Goal: Check status: Check status

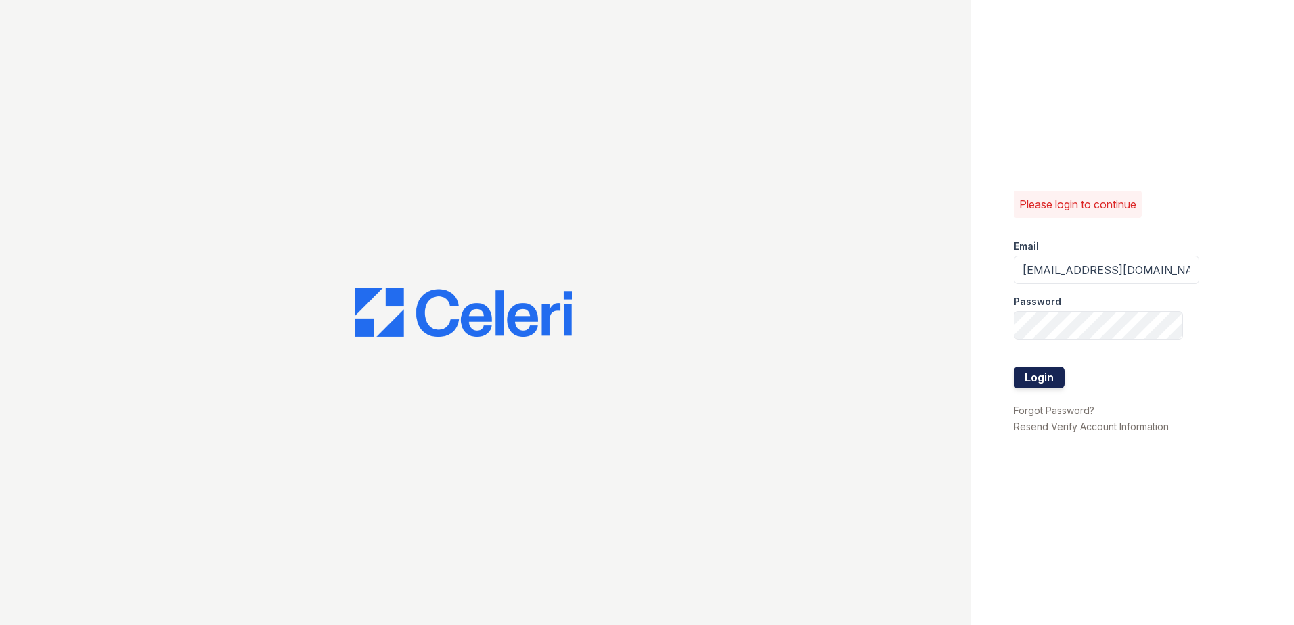
click at [1046, 381] on button "Login" at bounding box center [1039, 378] width 51 height 22
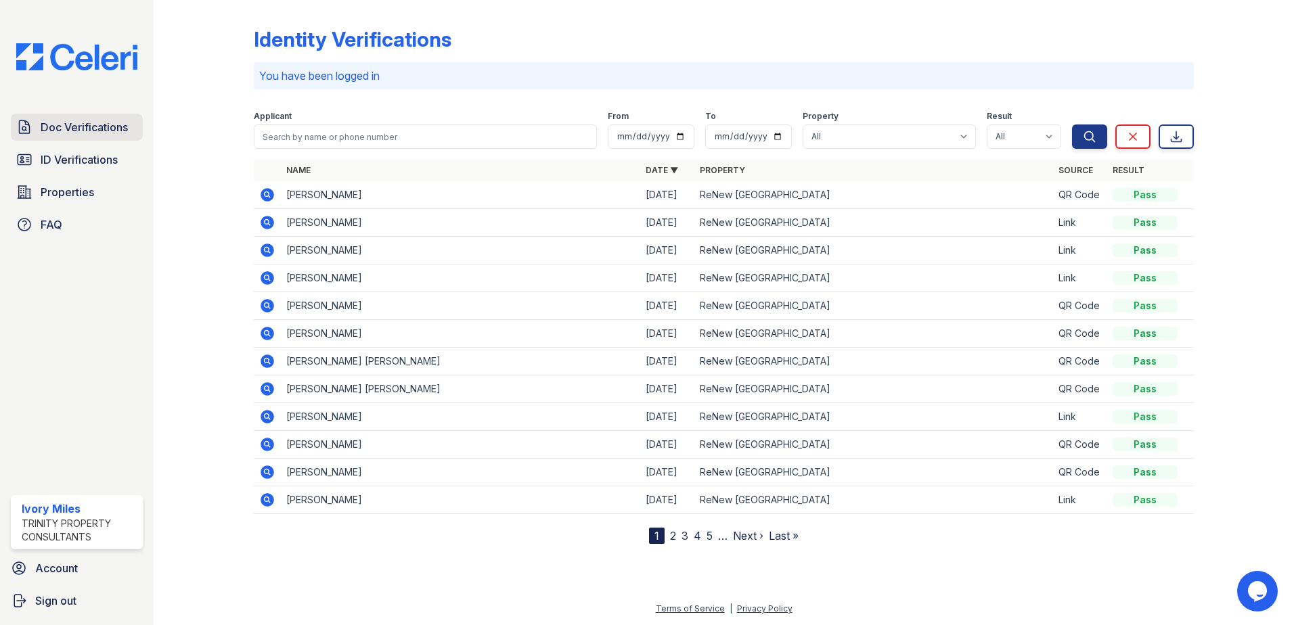
click at [92, 131] on span "Doc Verifications" at bounding box center [84, 127] width 87 height 16
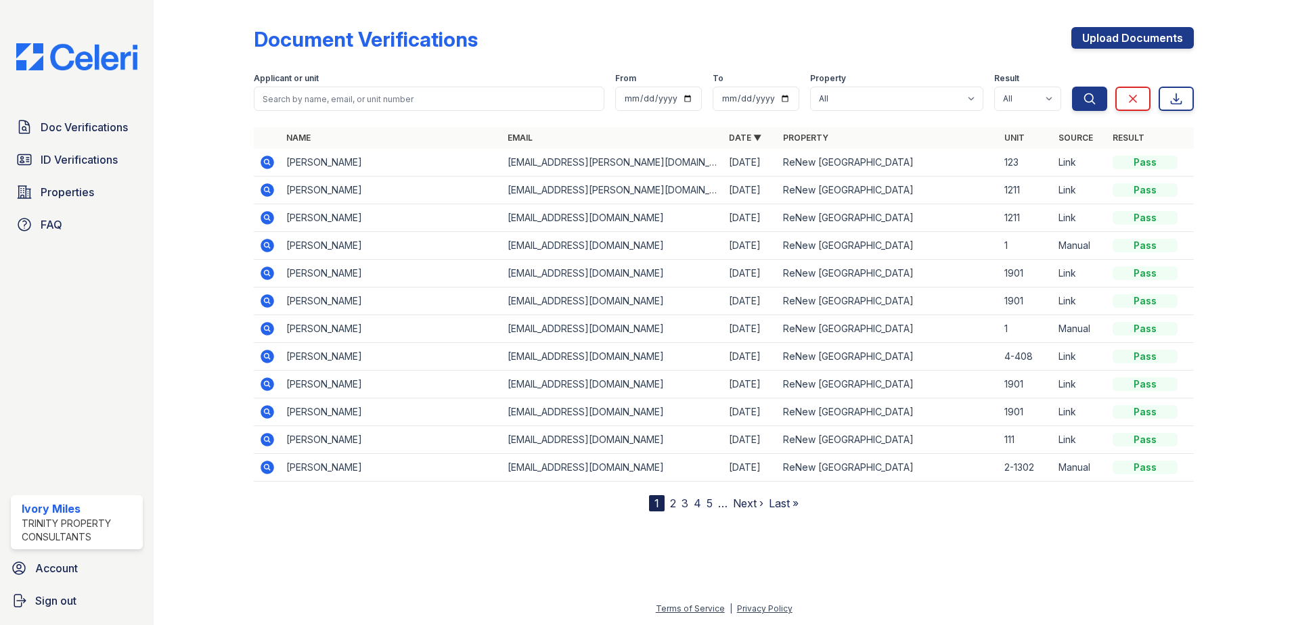
click at [264, 162] on icon at bounding box center [268, 163] width 14 height 14
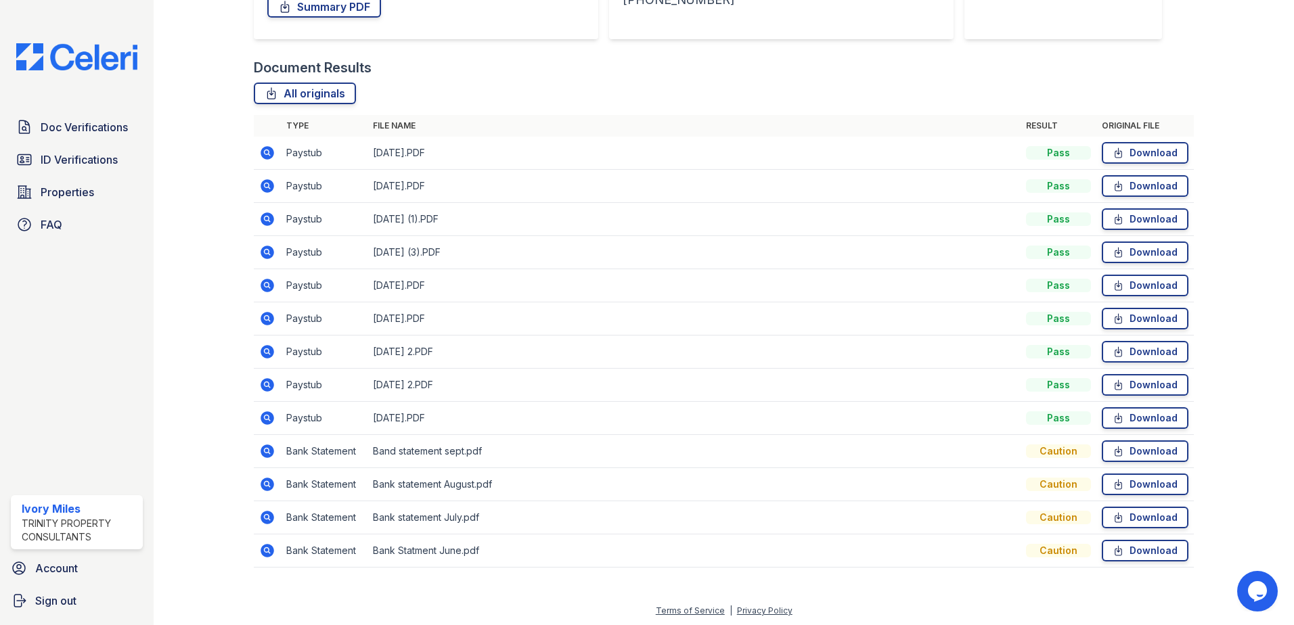
scroll to position [277, 0]
click at [267, 383] on icon at bounding box center [266, 381] width 3 height 3
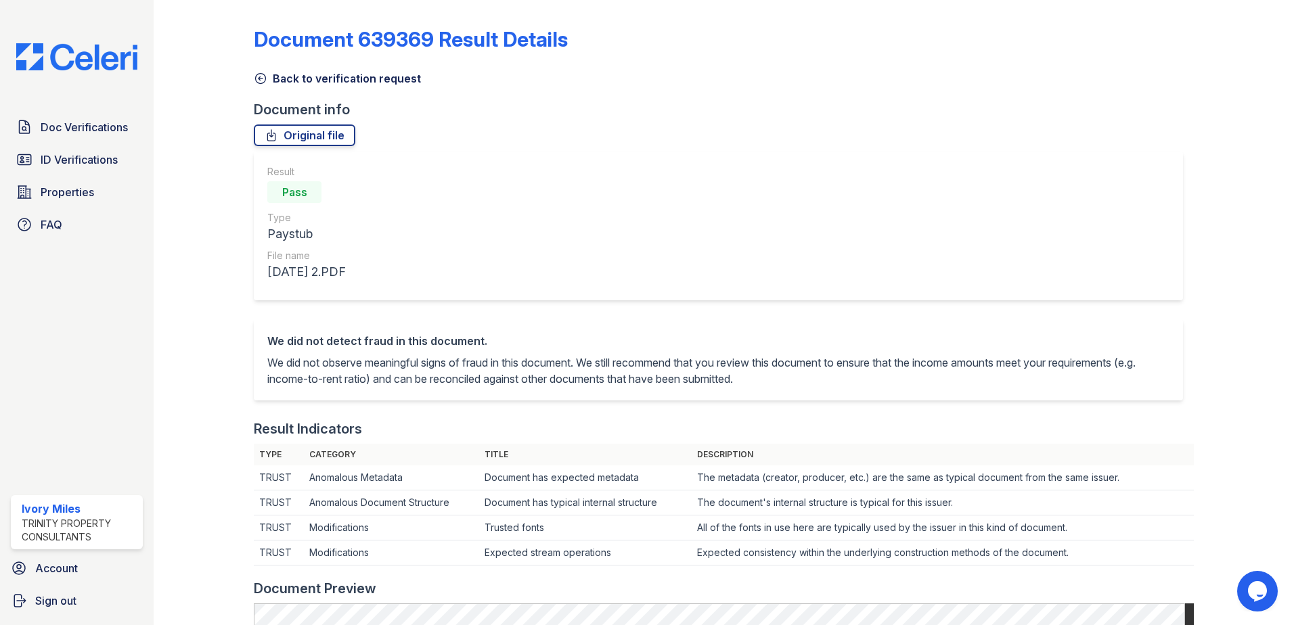
click at [261, 79] on icon at bounding box center [261, 79] width 14 height 14
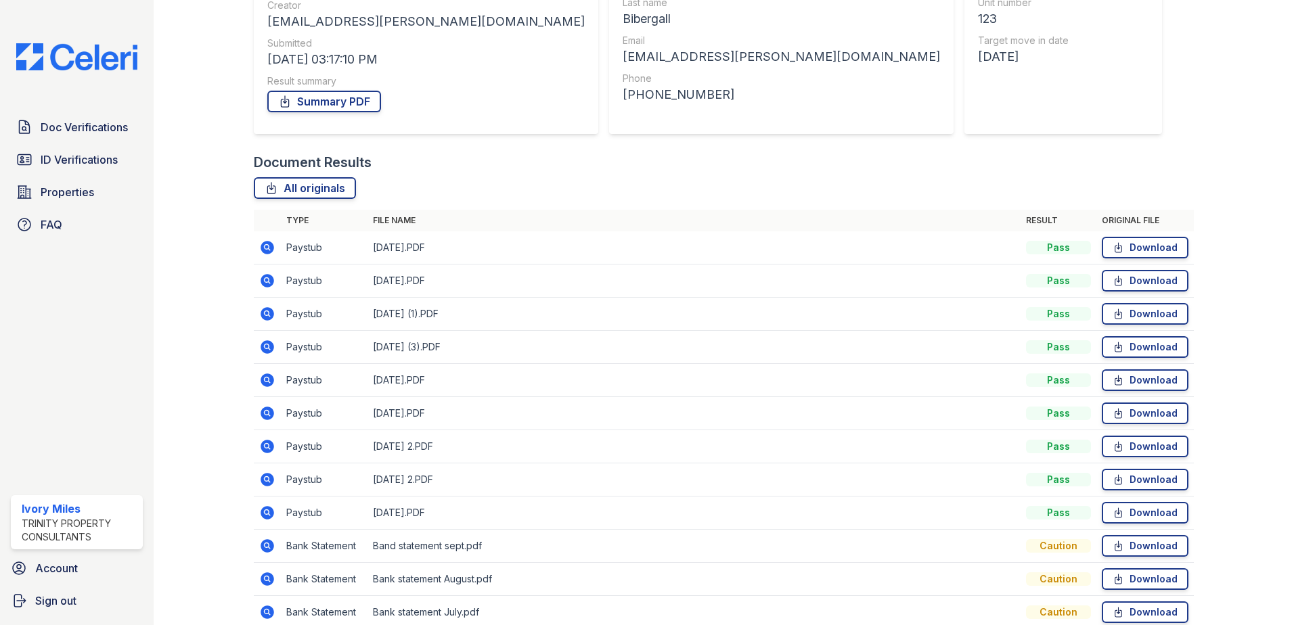
scroll to position [203, 0]
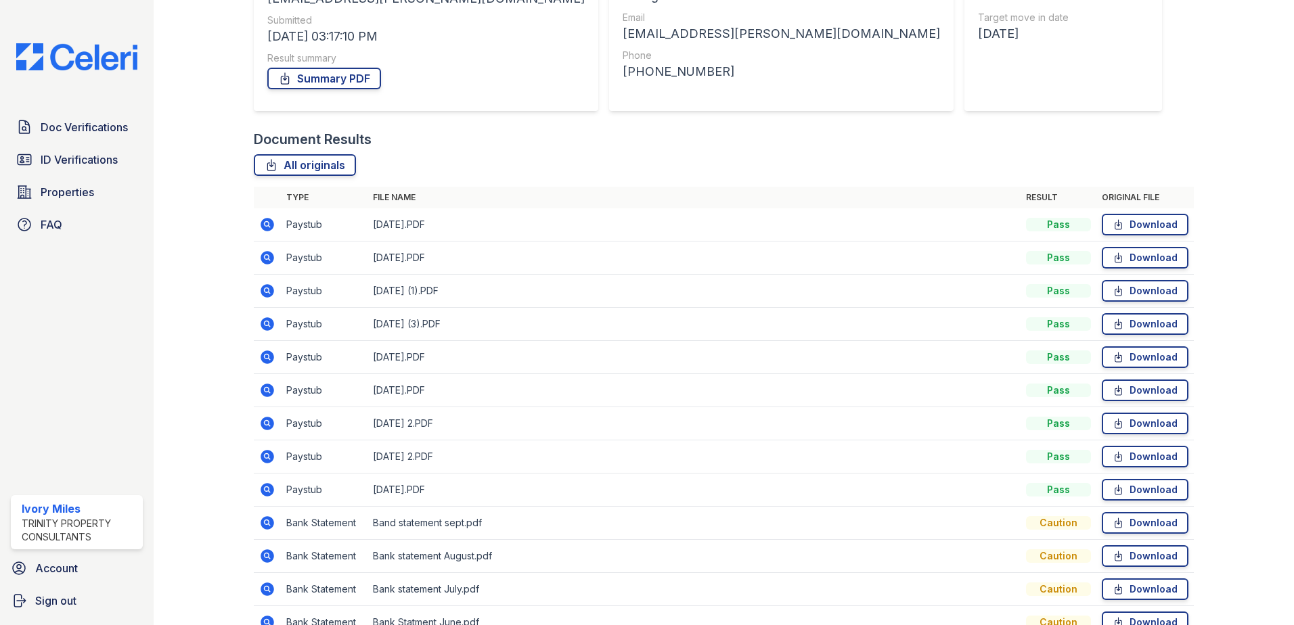
click at [271, 390] on icon at bounding box center [268, 391] width 14 height 14
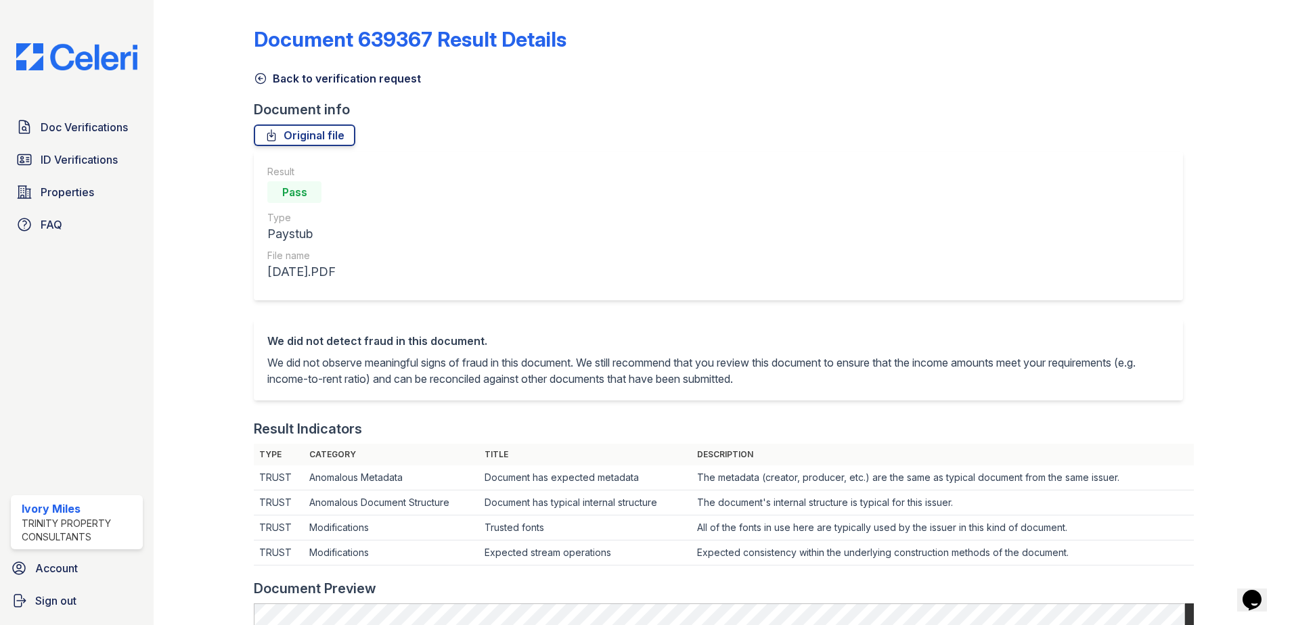
click at [263, 78] on icon at bounding box center [261, 79] width 14 height 14
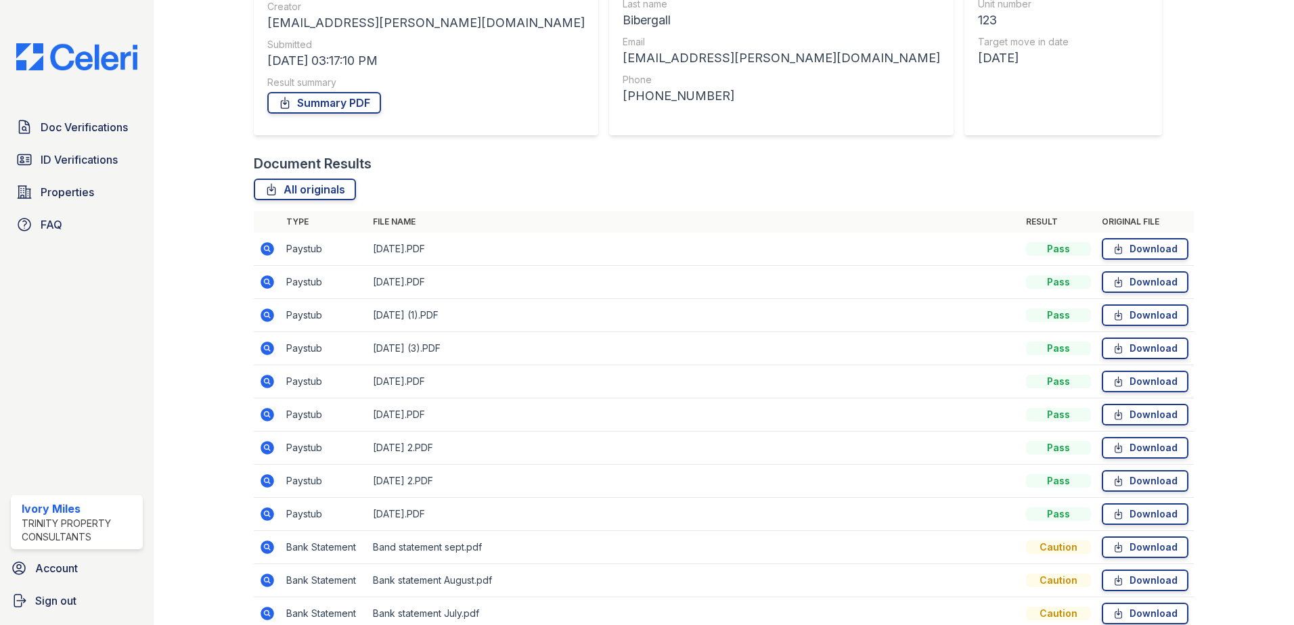
scroll to position [203, 0]
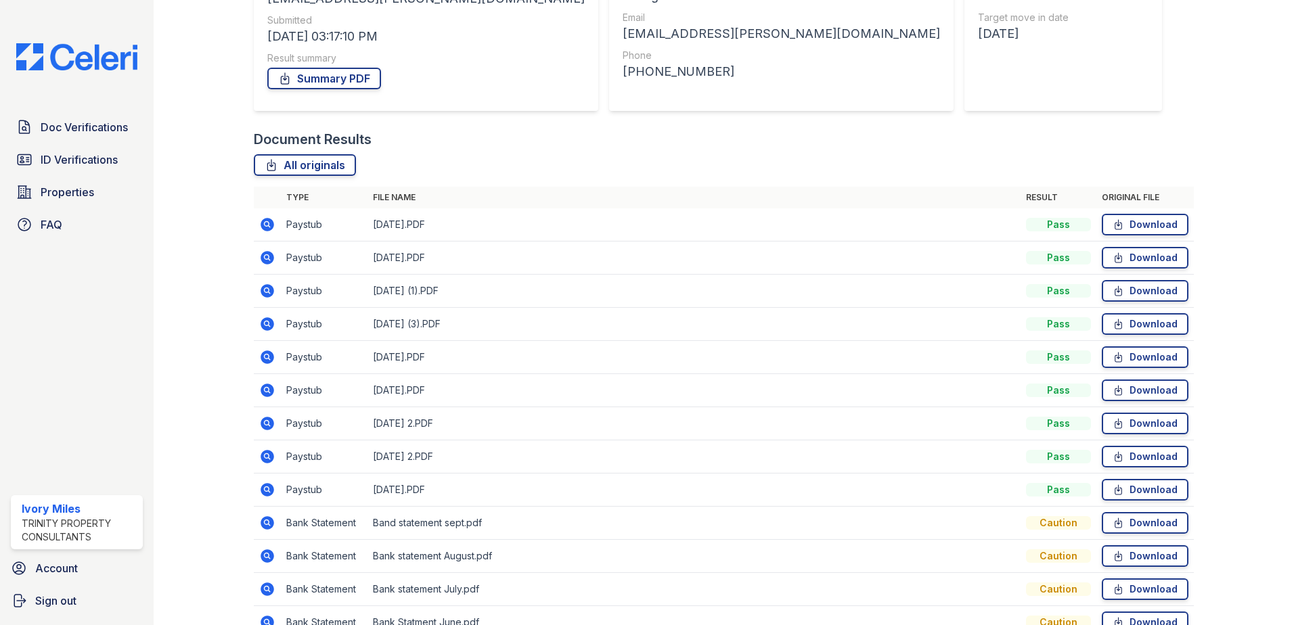
click at [269, 354] on icon at bounding box center [268, 358] width 14 height 14
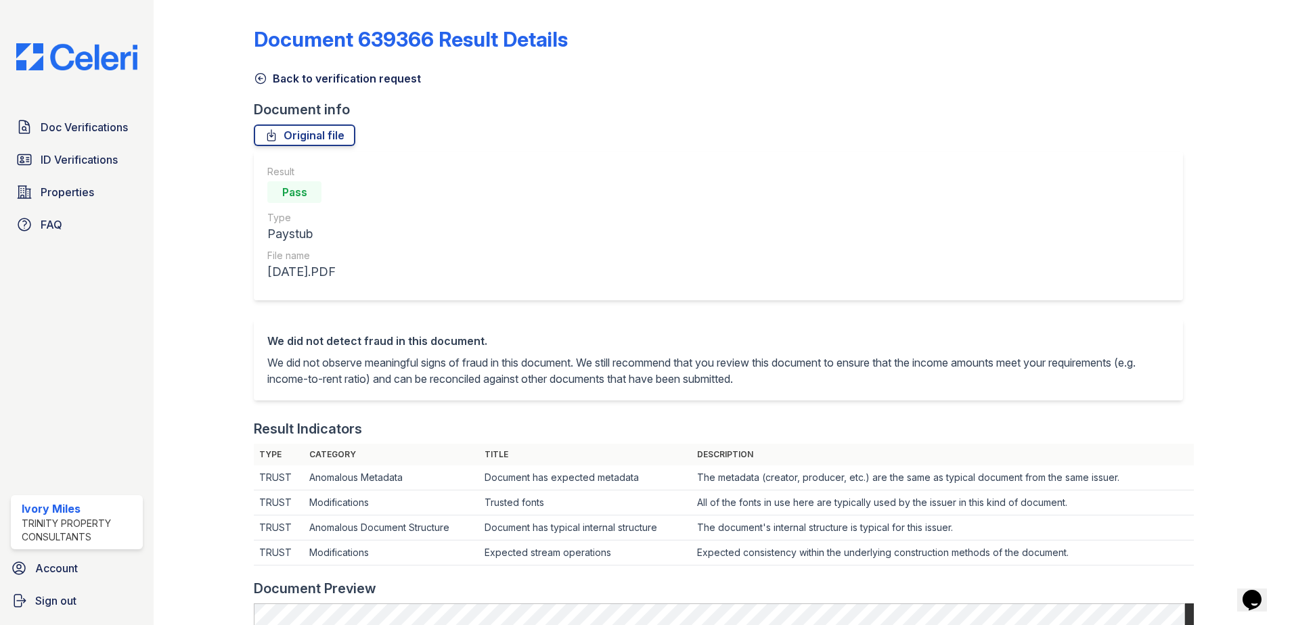
click at [255, 74] on icon at bounding box center [261, 79] width 14 height 14
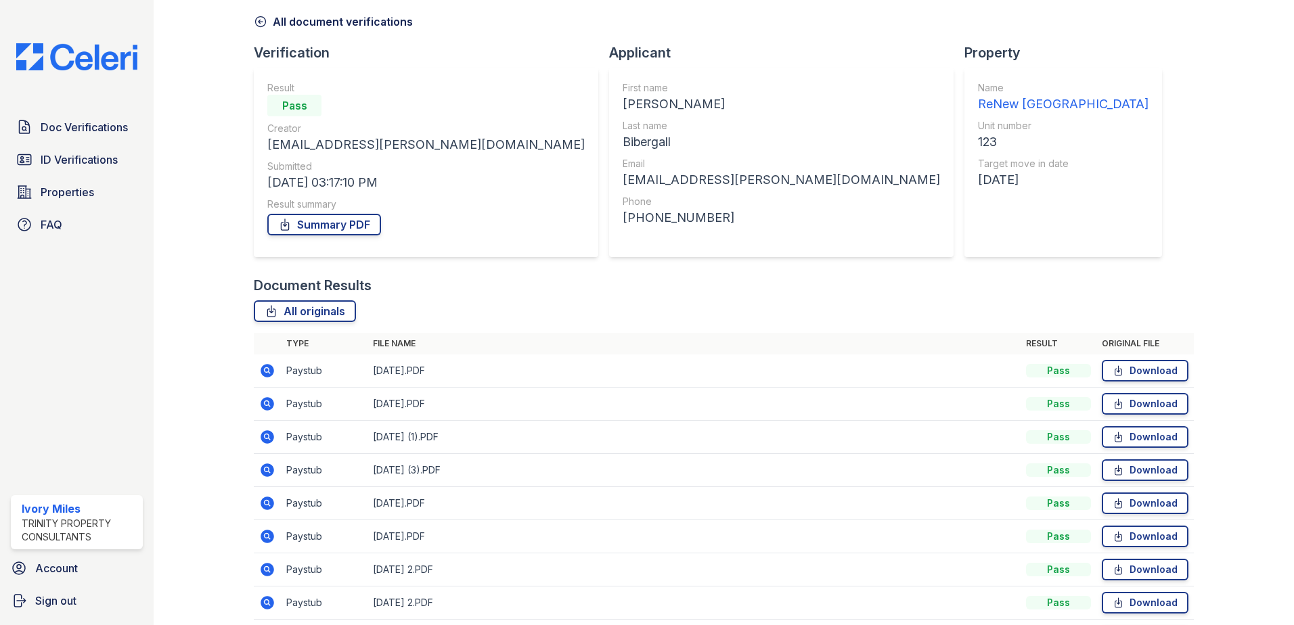
scroll to position [135, 0]
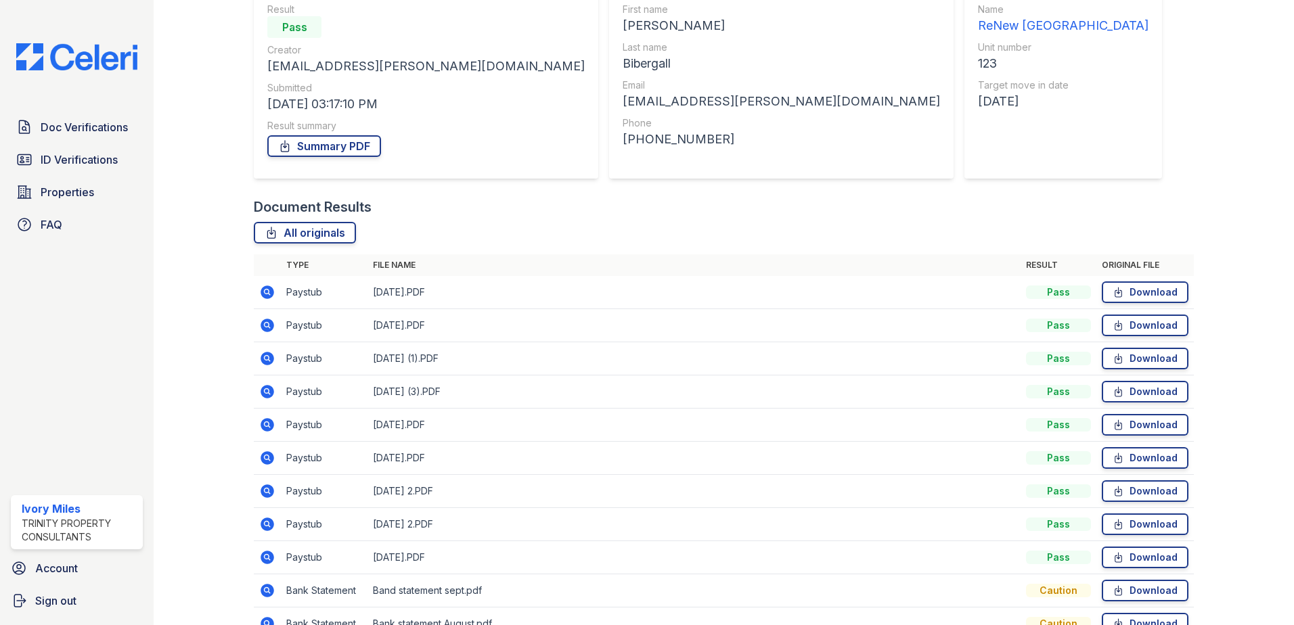
click at [269, 458] on icon at bounding box center [268, 458] width 14 height 14
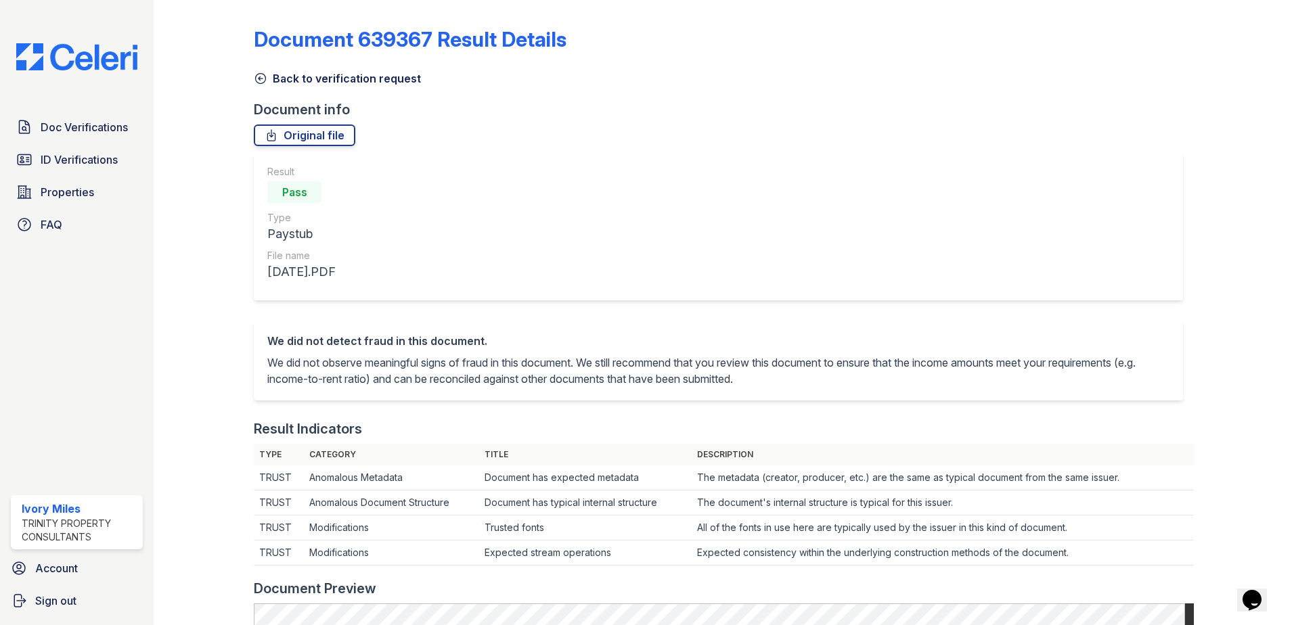
click at [254, 75] on icon at bounding box center [261, 79] width 14 height 14
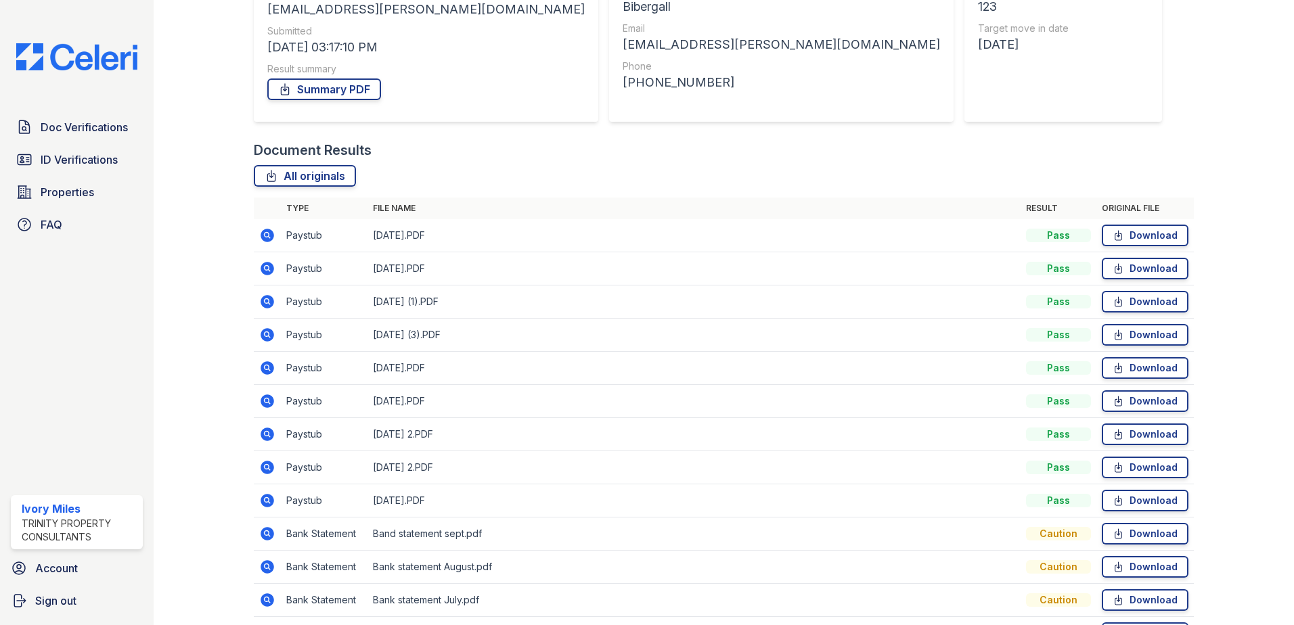
scroll to position [277, 0]
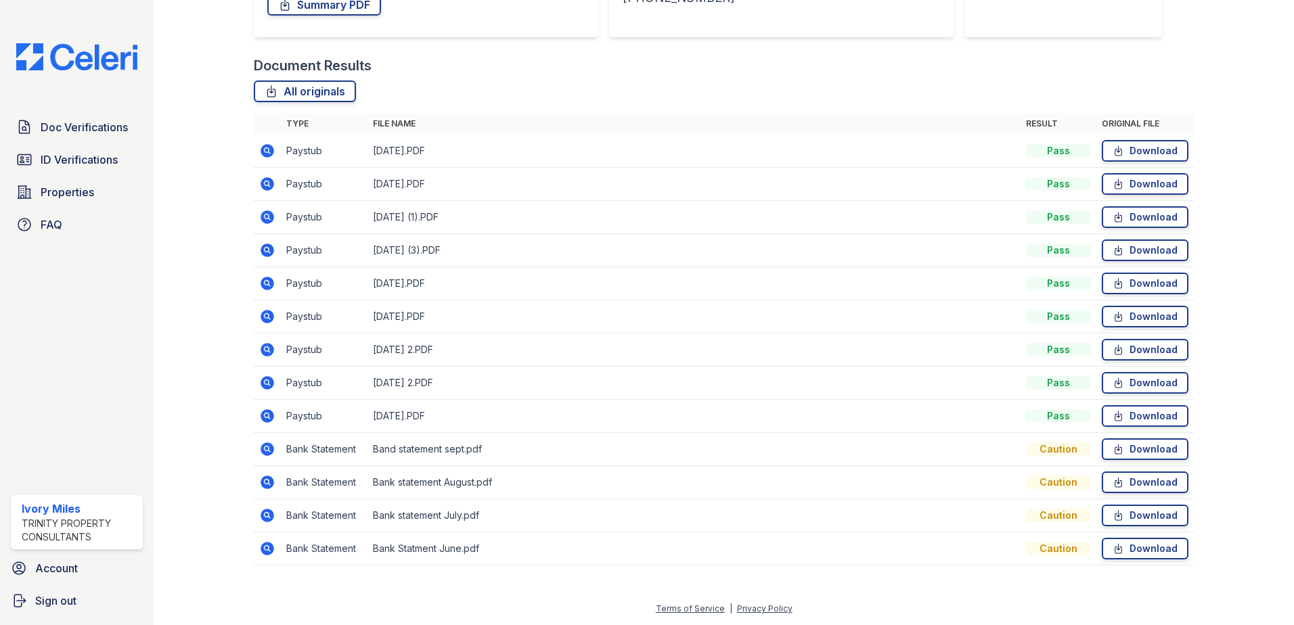
click at [260, 380] on icon at bounding box center [267, 383] width 16 height 16
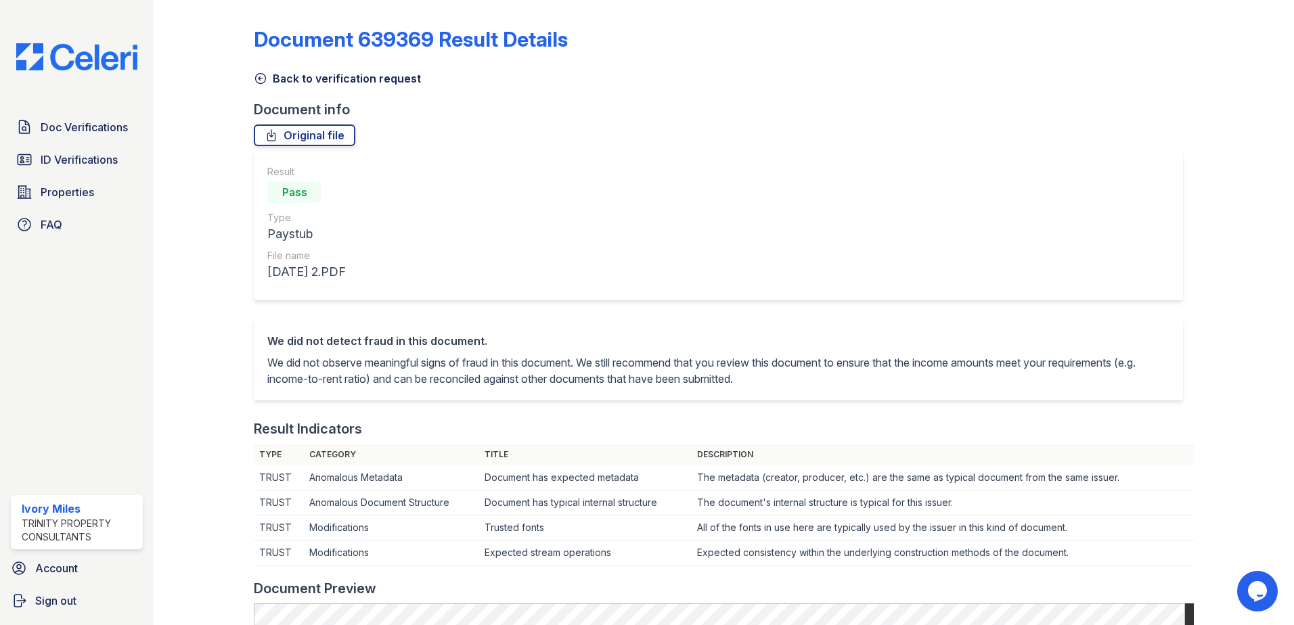
click at [262, 74] on icon at bounding box center [261, 79] width 14 height 14
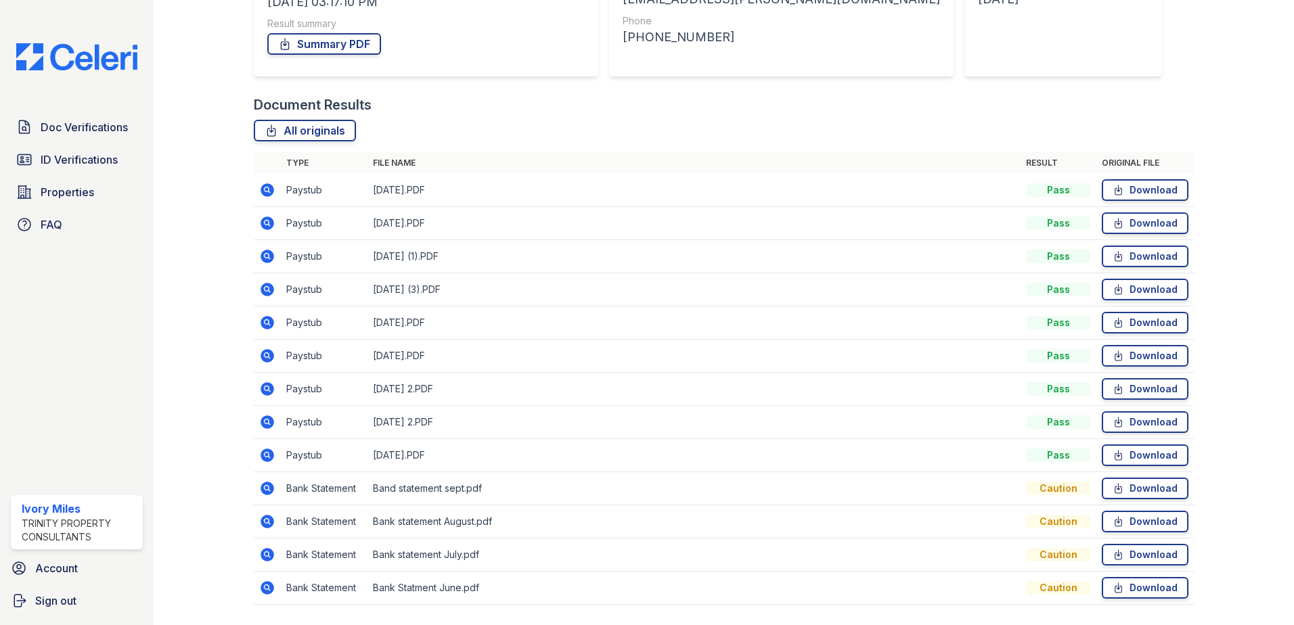
scroll to position [271, 0]
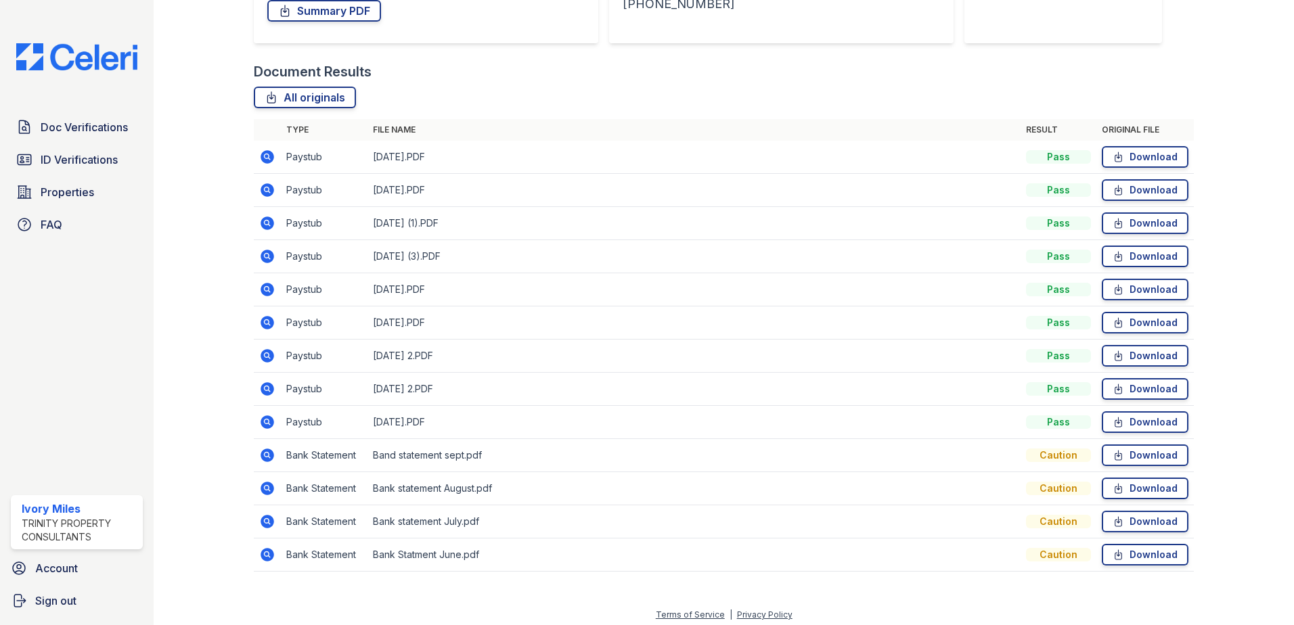
click at [265, 424] on icon at bounding box center [267, 422] width 16 height 16
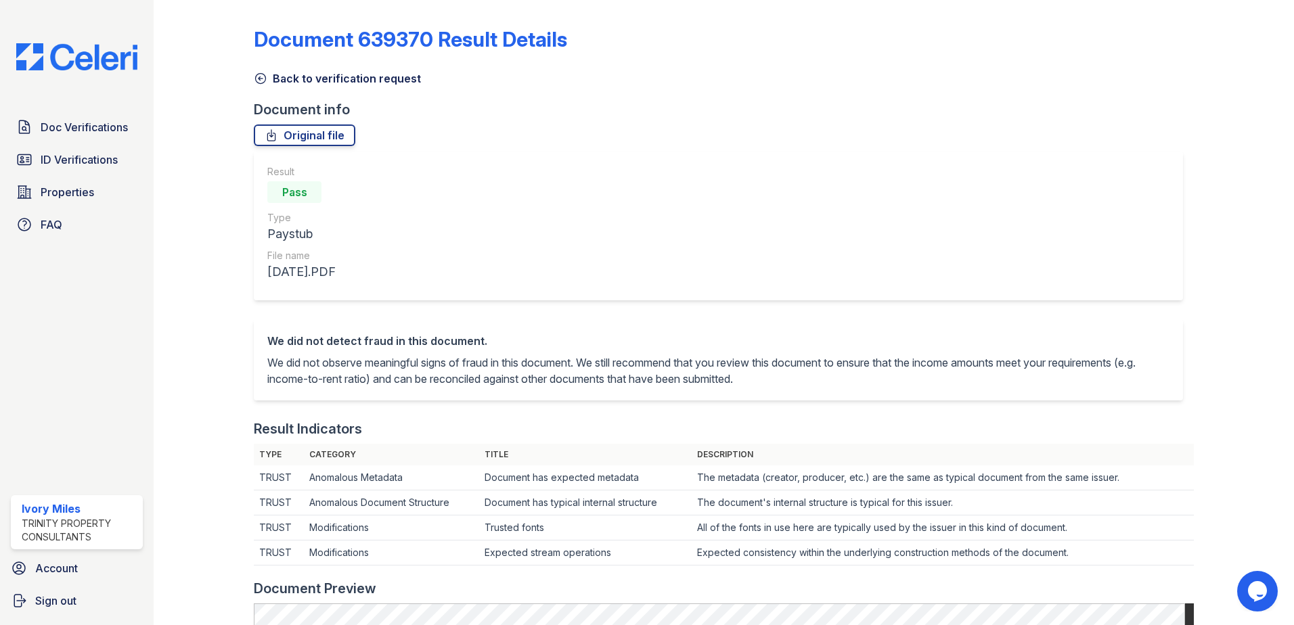
click at [264, 77] on icon at bounding box center [261, 79] width 14 height 14
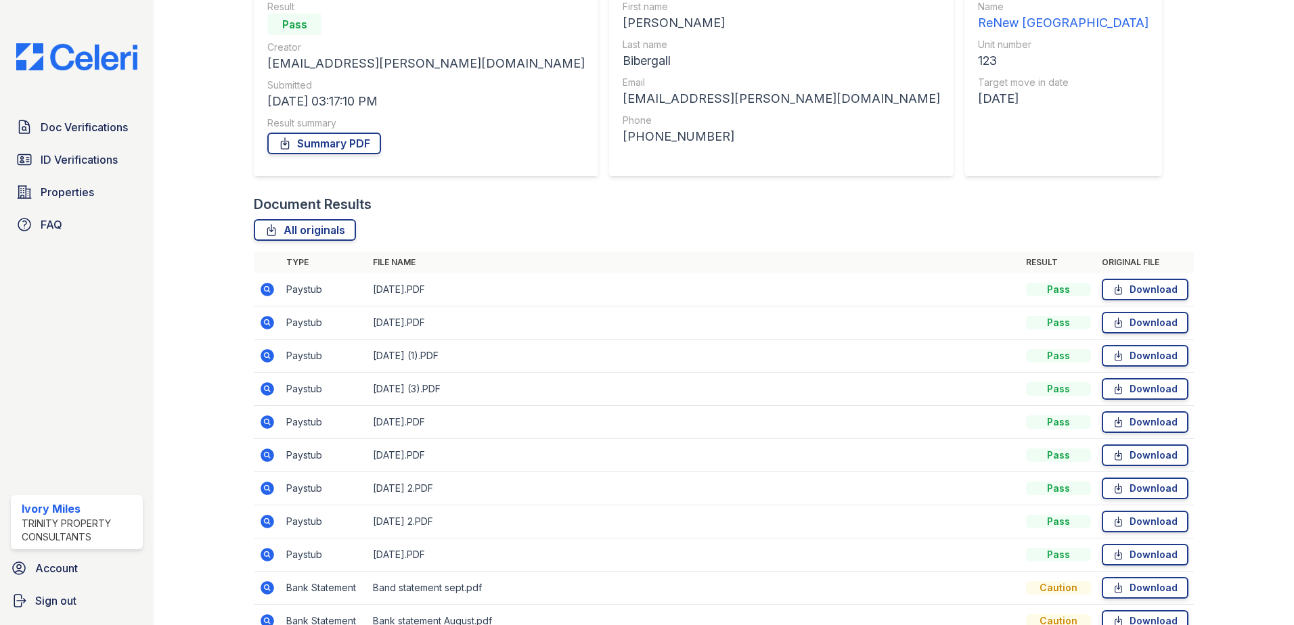
scroll to position [203, 0]
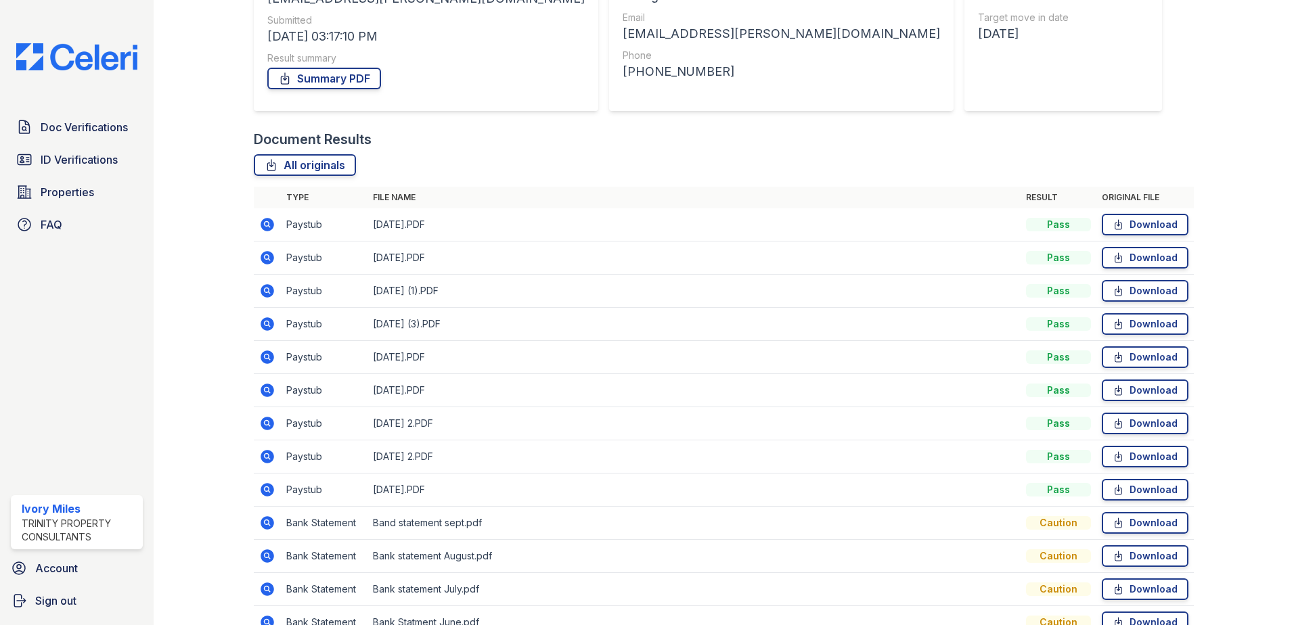
click at [272, 224] on icon at bounding box center [268, 225] width 14 height 14
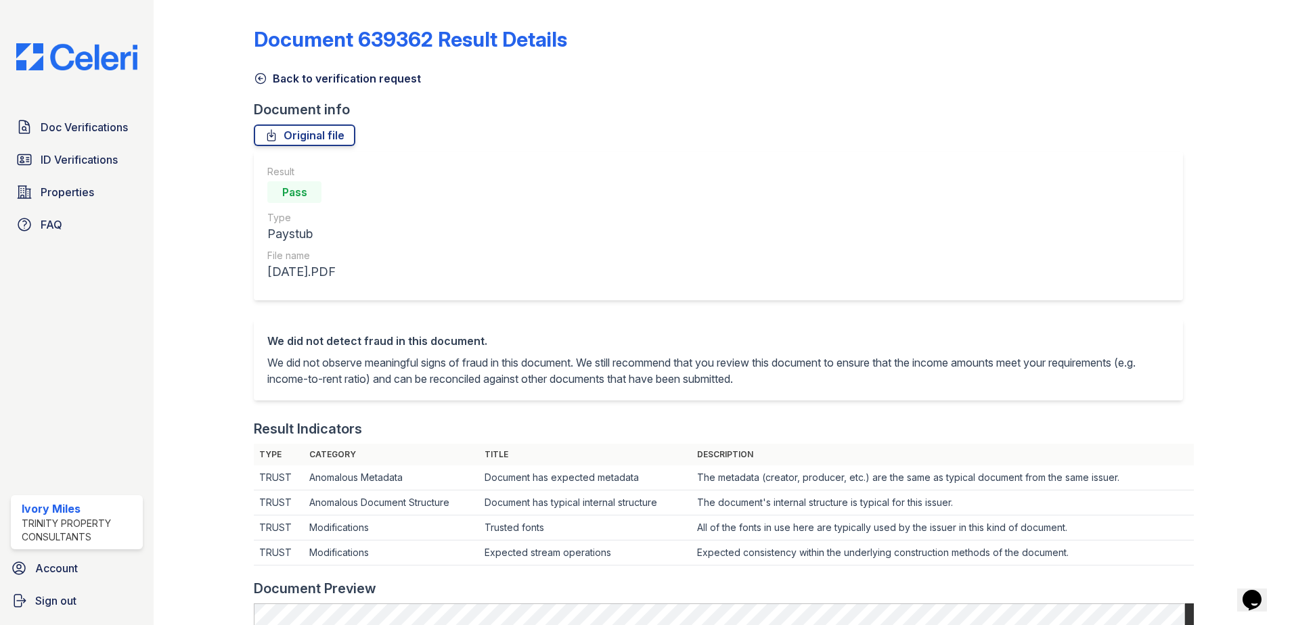
click at [264, 76] on icon at bounding box center [261, 79] width 10 height 10
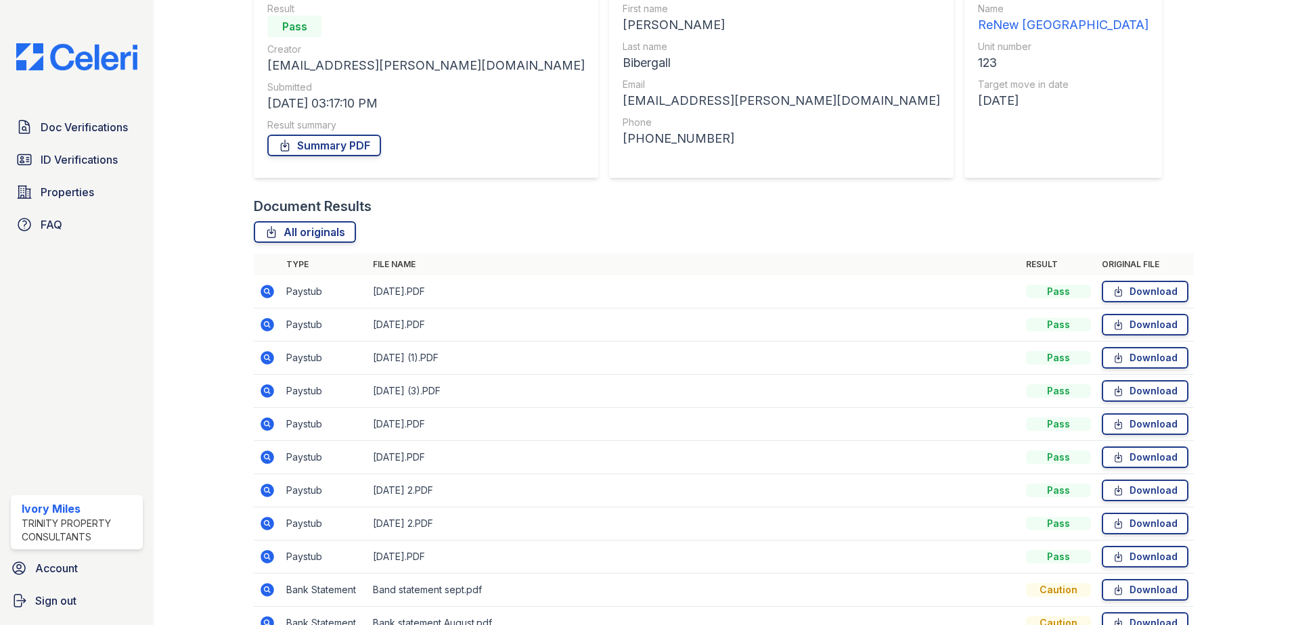
scroll to position [271, 0]
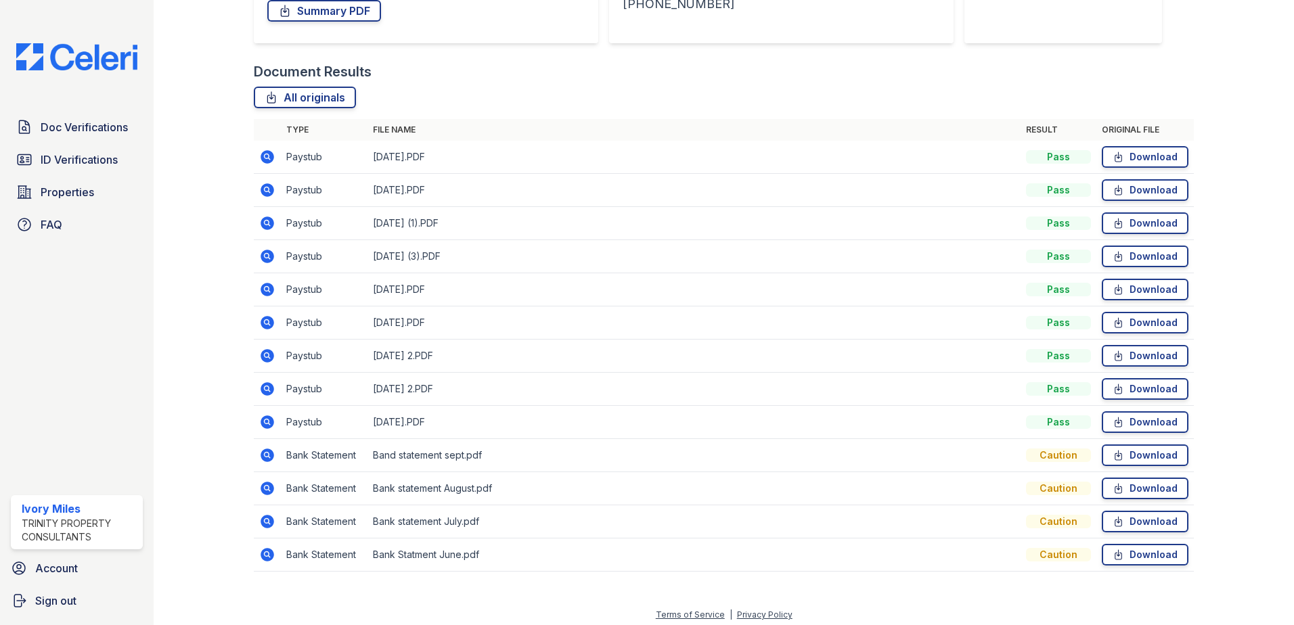
click at [264, 192] on icon at bounding box center [268, 190] width 14 height 14
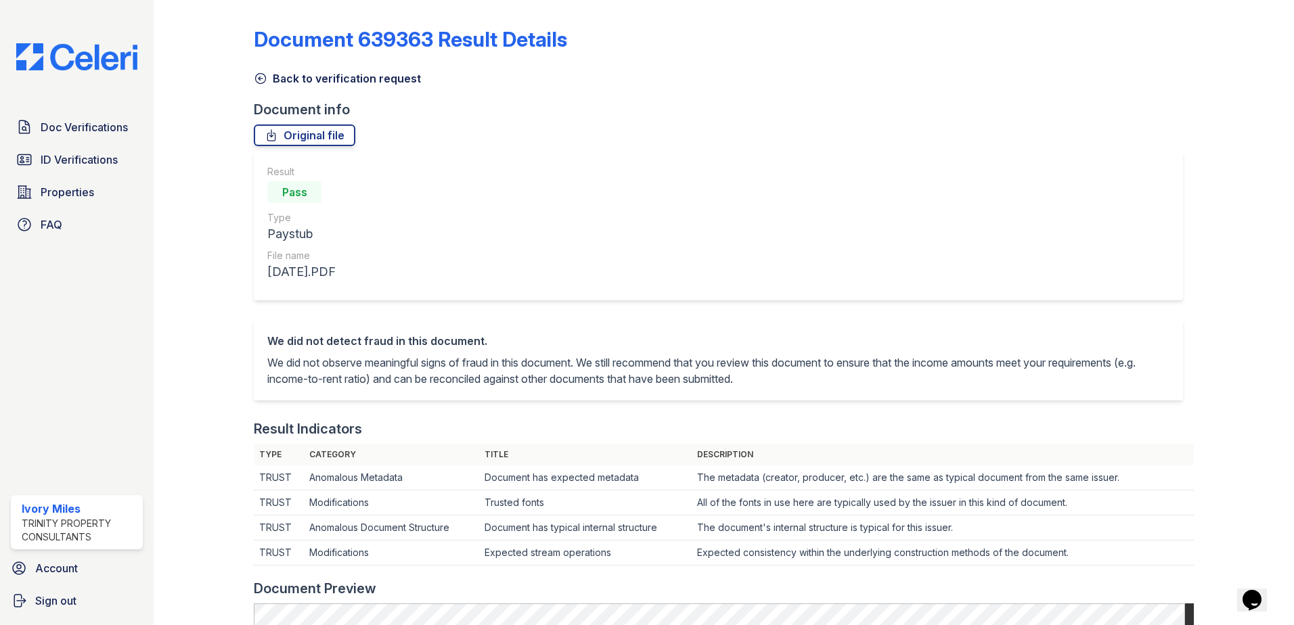
click at [263, 80] on icon at bounding box center [261, 79] width 14 height 14
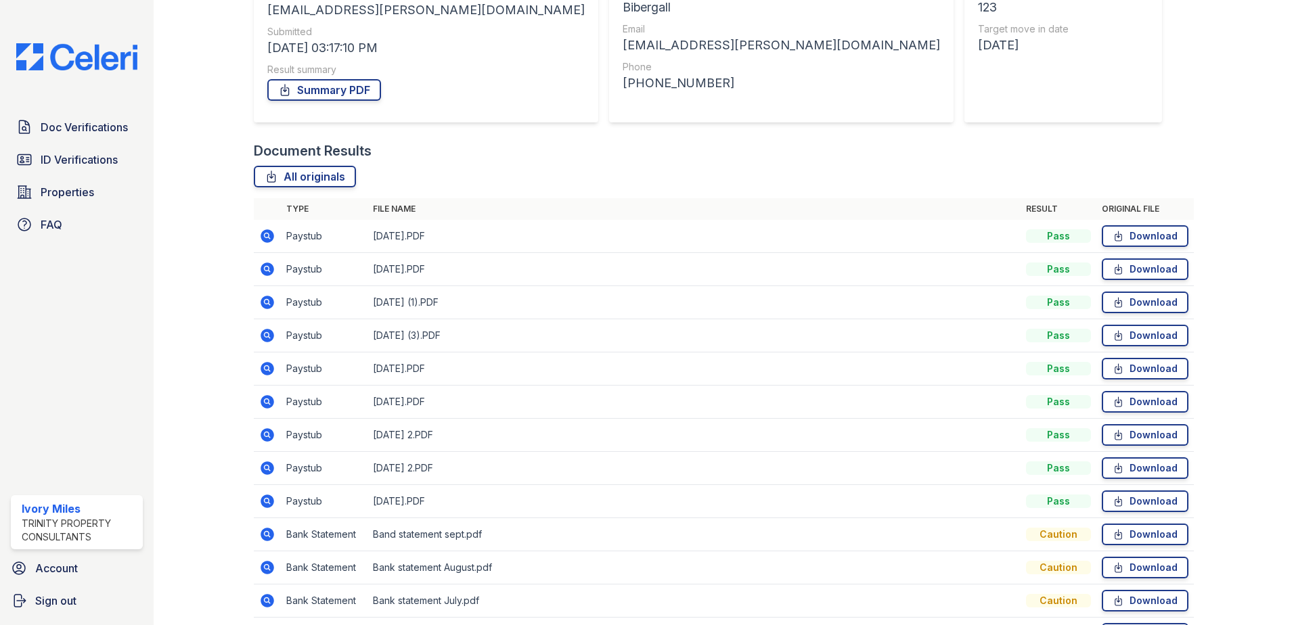
scroll to position [203, 0]
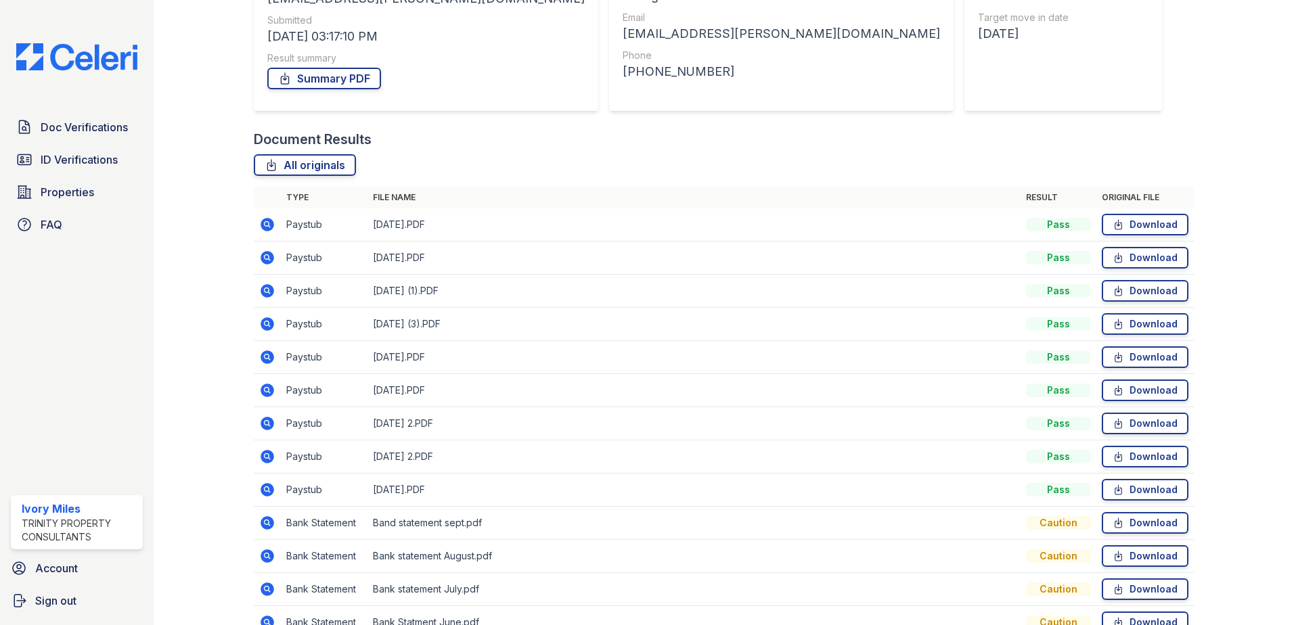
click at [267, 326] on icon at bounding box center [267, 324] width 16 height 16
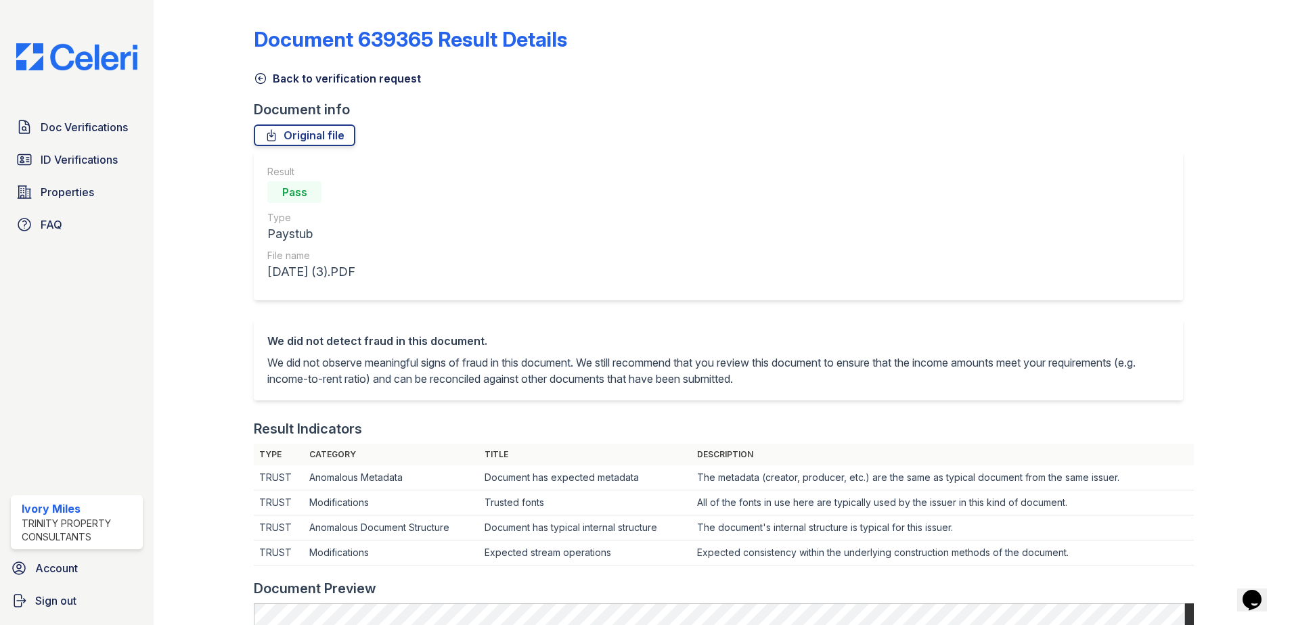
click at [263, 74] on icon at bounding box center [261, 79] width 10 height 10
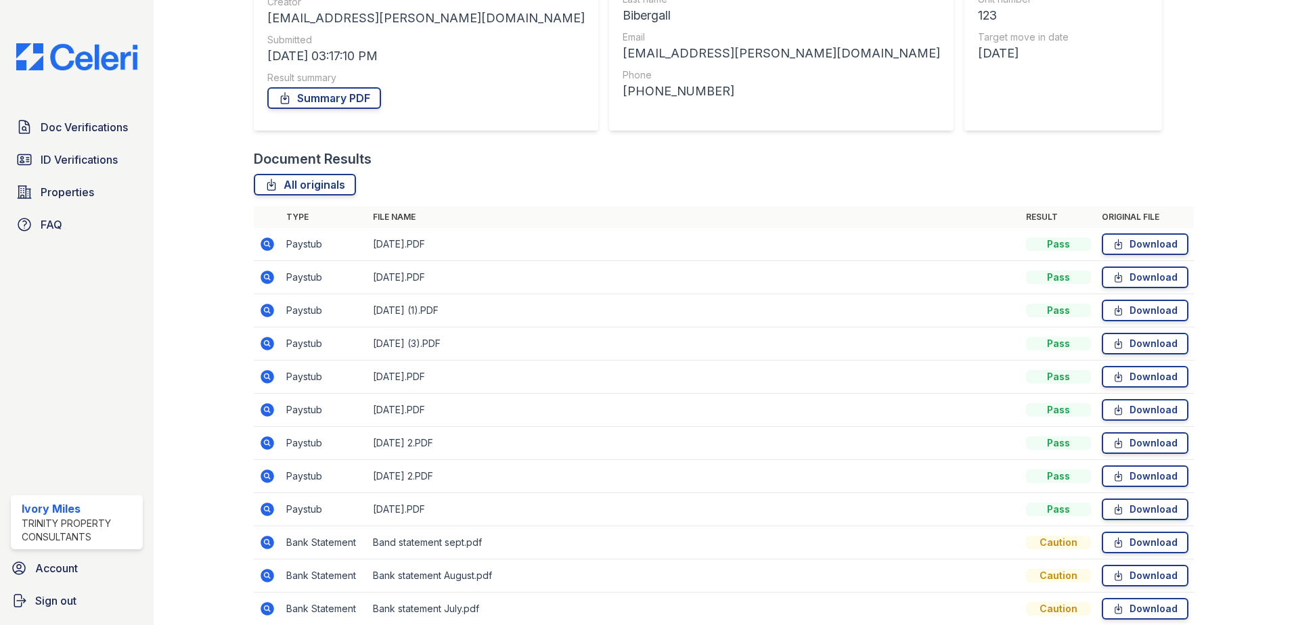
scroll to position [271, 0]
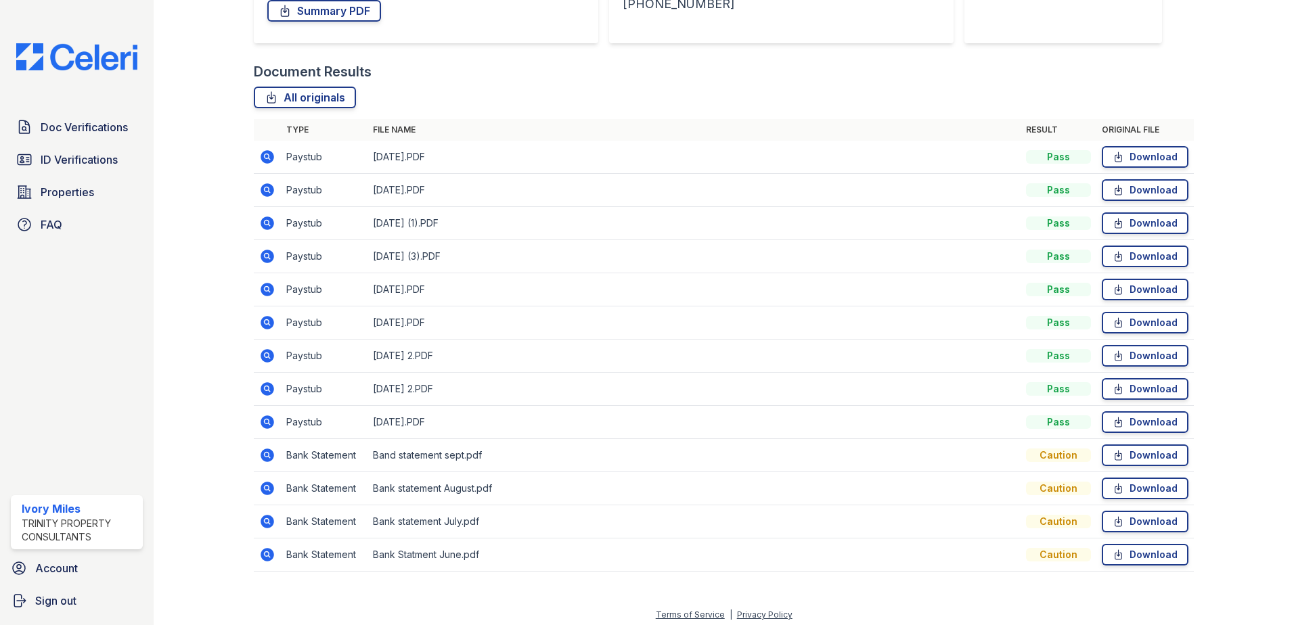
click at [266, 455] on icon at bounding box center [266, 454] width 3 height 3
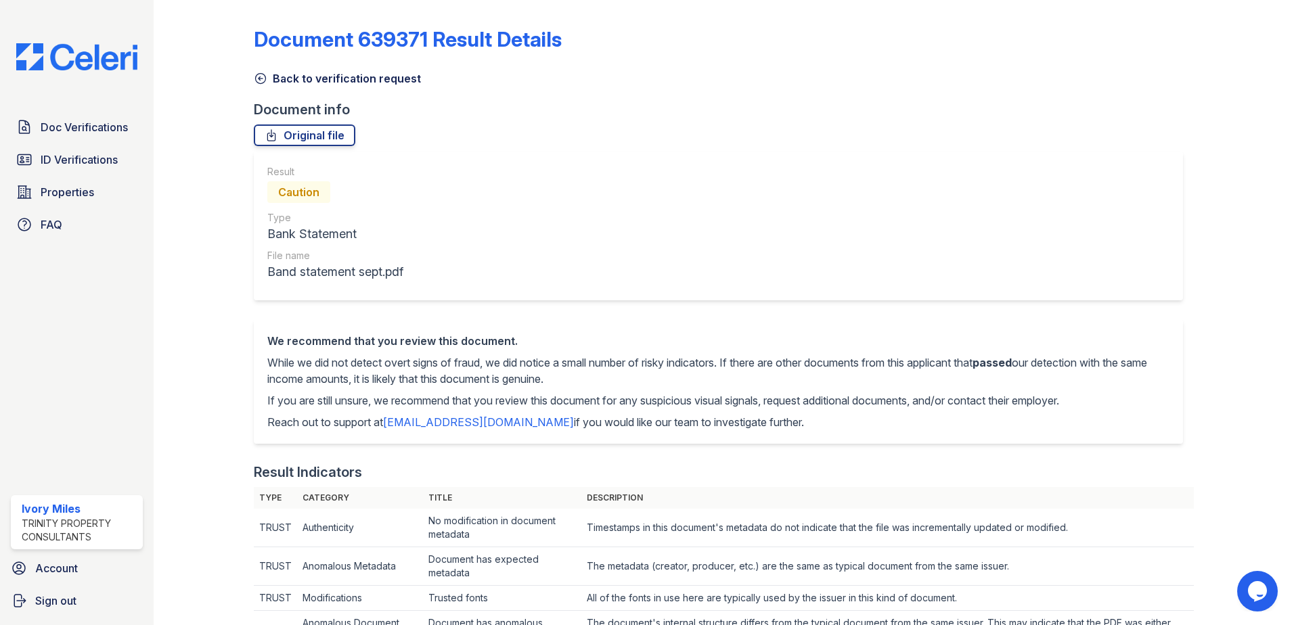
click at [262, 78] on icon at bounding box center [261, 79] width 14 height 14
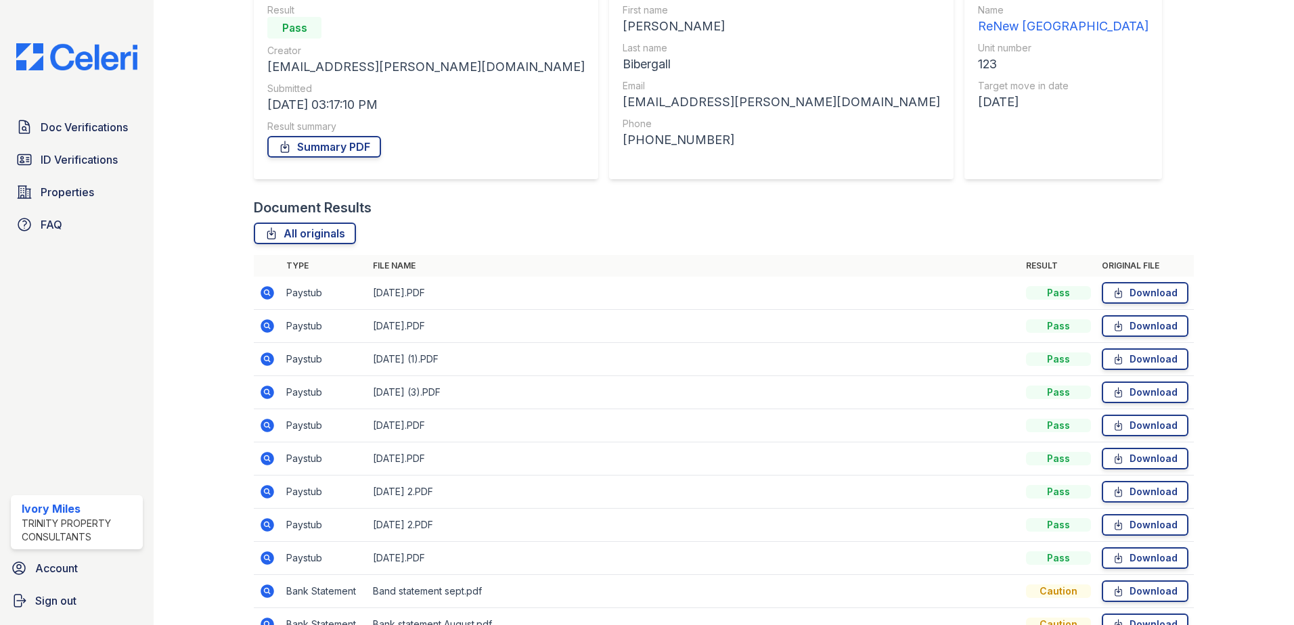
scroll to position [135, 0]
click at [263, 297] on icon at bounding box center [268, 293] width 14 height 14
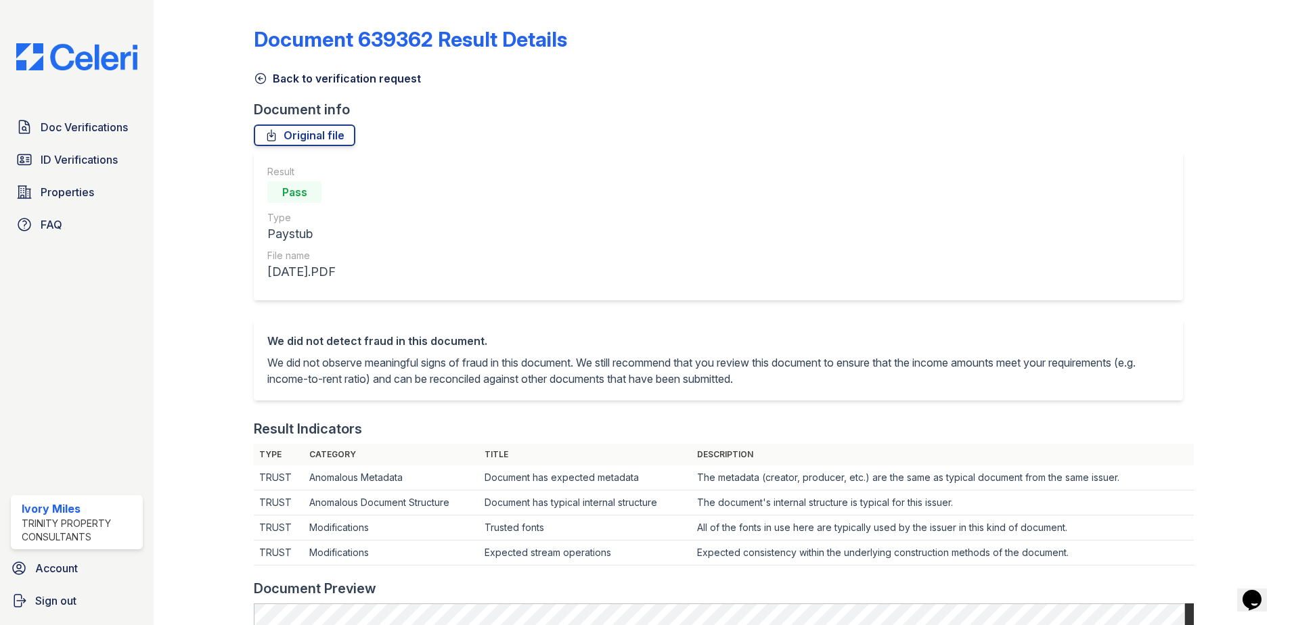
click at [256, 79] on icon at bounding box center [261, 79] width 10 height 10
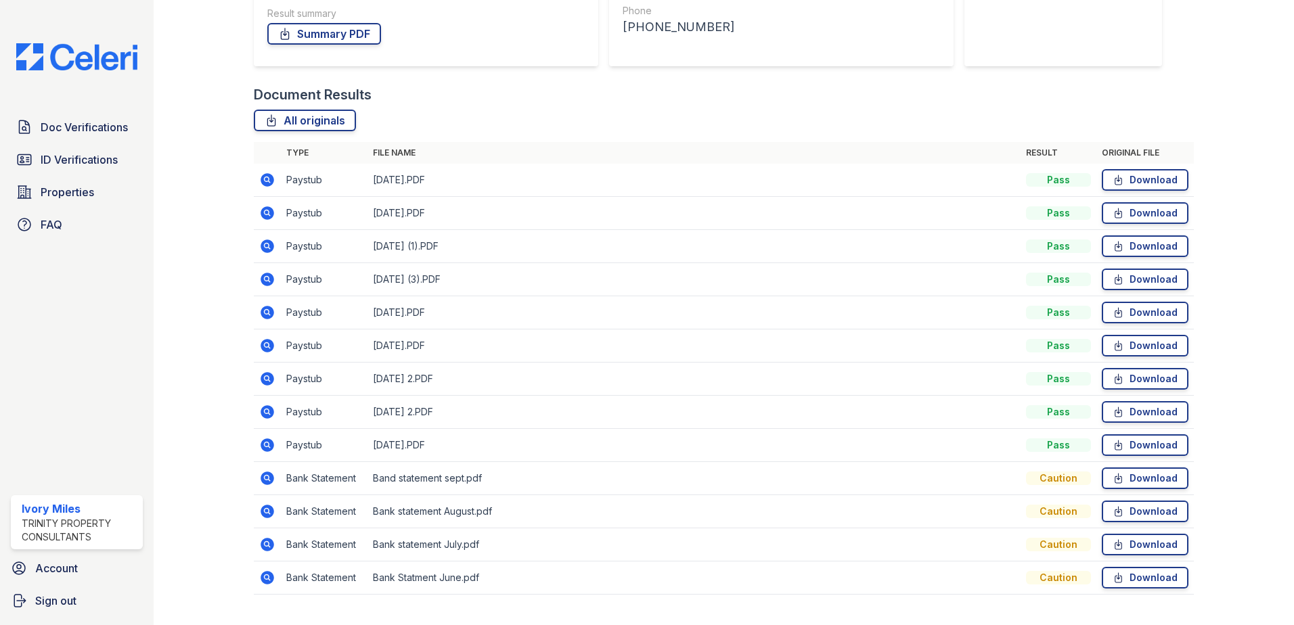
scroll to position [277, 0]
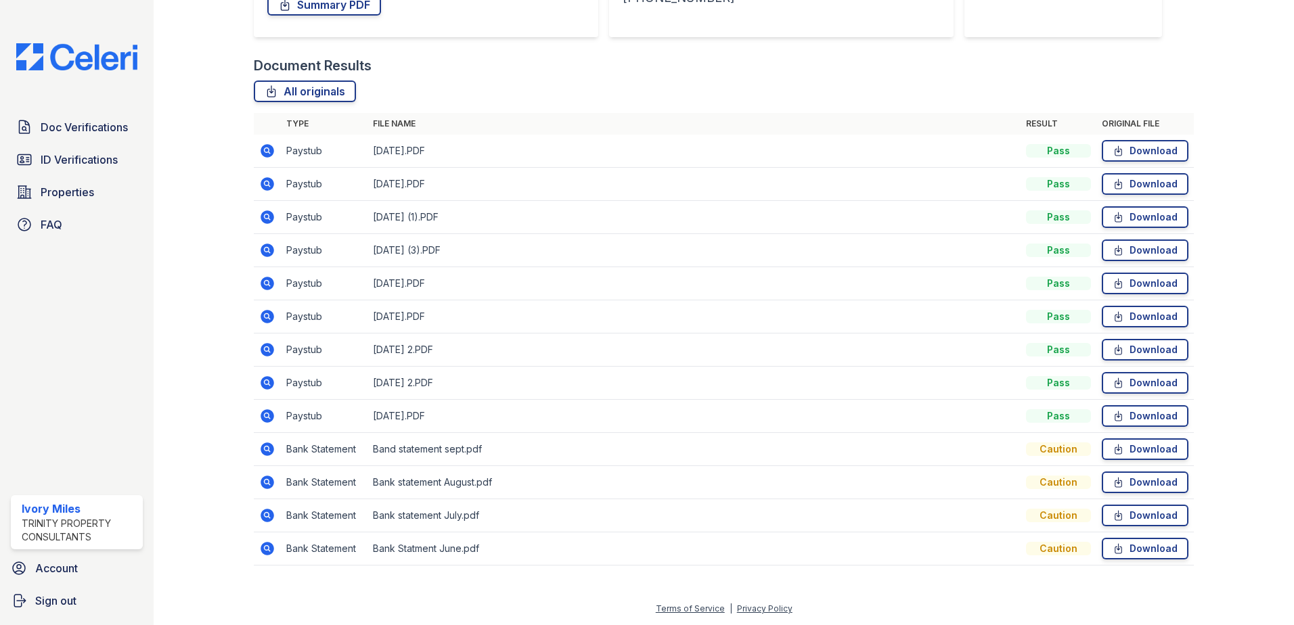
click at [265, 386] on icon at bounding box center [268, 383] width 14 height 14
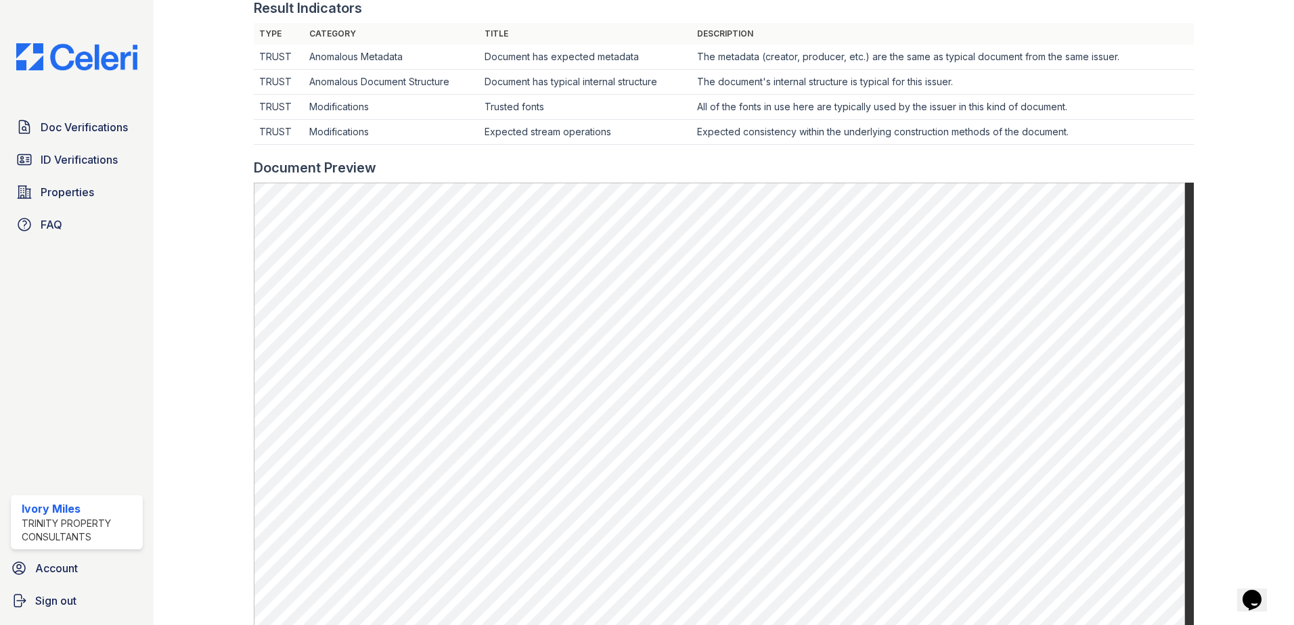
scroll to position [406, 0]
